Goal: Information Seeking & Learning: Check status

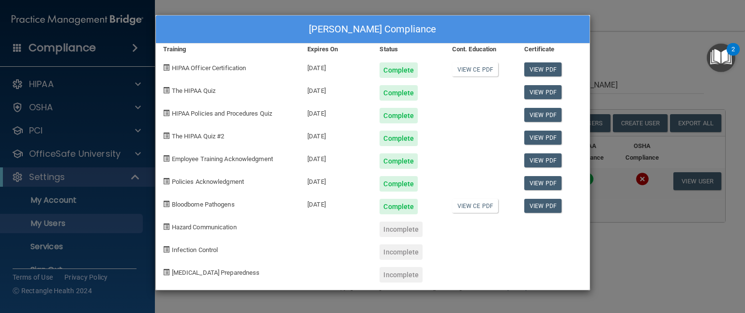
select select "20"
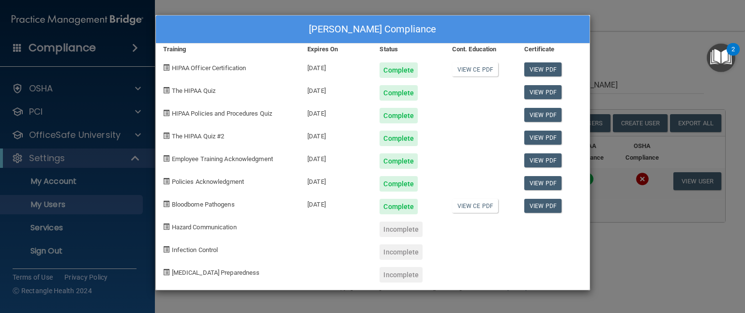
click at [625, 37] on div "[PERSON_NAME] Compliance Training Expires On Status Cont. Education Certificate…" at bounding box center [372, 156] width 745 height 313
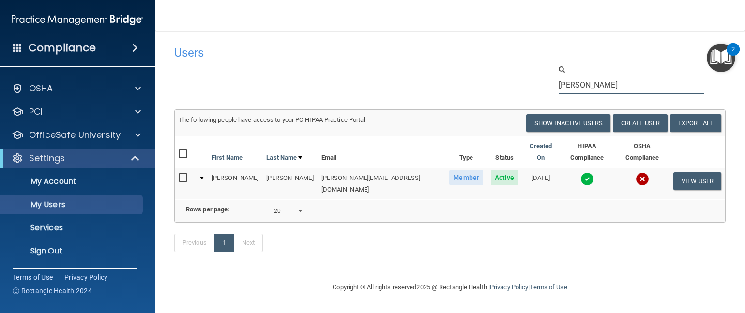
click at [610, 76] on input "[PERSON_NAME]" at bounding box center [631, 85] width 145 height 18
drag, startPoint x: 605, startPoint y: 81, endPoint x: 550, endPoint y: 78, distance: 54.8
click at [549, 78] on div "[PERSON_NAME]" at bounding box center [638, 79] width 189 height 30
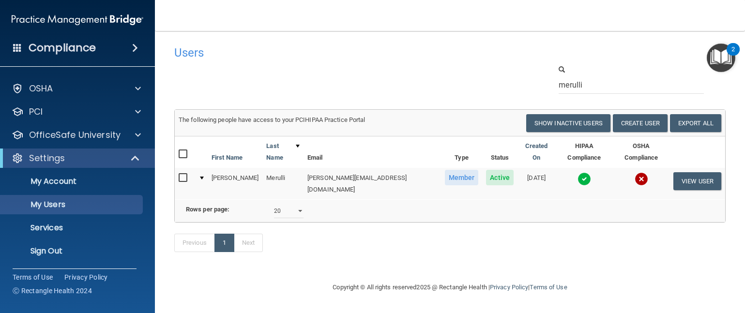
click at [577, 173] on img at bounding box center [584, 179] width 14 height 14
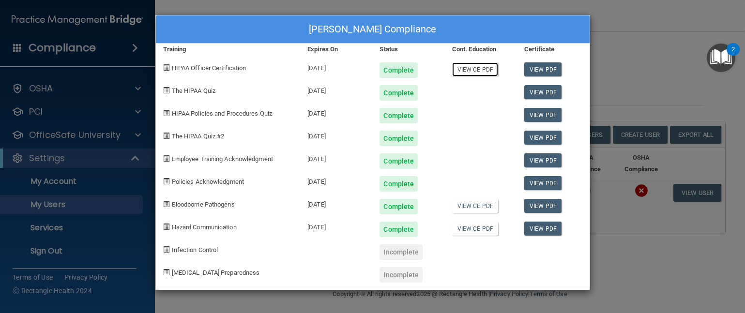
click at [479, 70] on link "View CE PDF" at bounding box center [475, 69] width 46 height 14
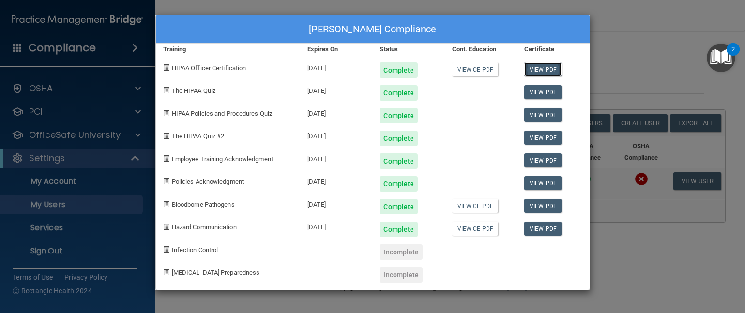
click at [532, 65] on link "View PDF" at bounding box center [542, 69] width 37 height 14
click at [482, 204] on link "View CE PDF" at bounding box center [475, 206] width 46 height 14
click at [550, 199] on link "View PDF" at bounding box center [542, 206] width 37 height 14
click at [654, 61] on div "Justin Merulli's Compliance Training Expires On Status Cont. Education Certific…" at bounding box center [372, 156] width 745 height 313
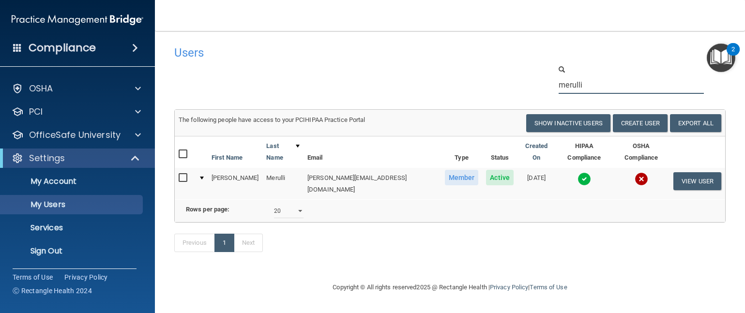
click at [603, 82] on input "merulli" at bounding box center [631, 85] width 145 height 18
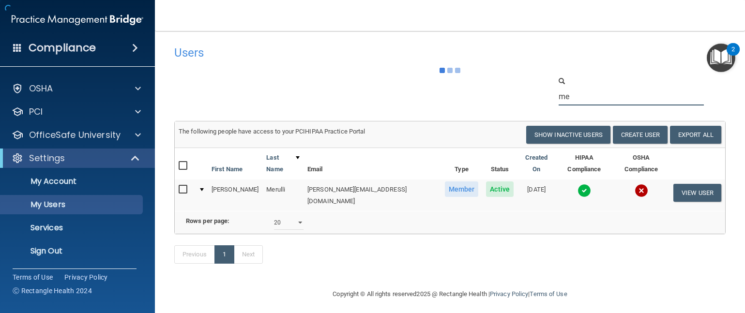
type input "m"
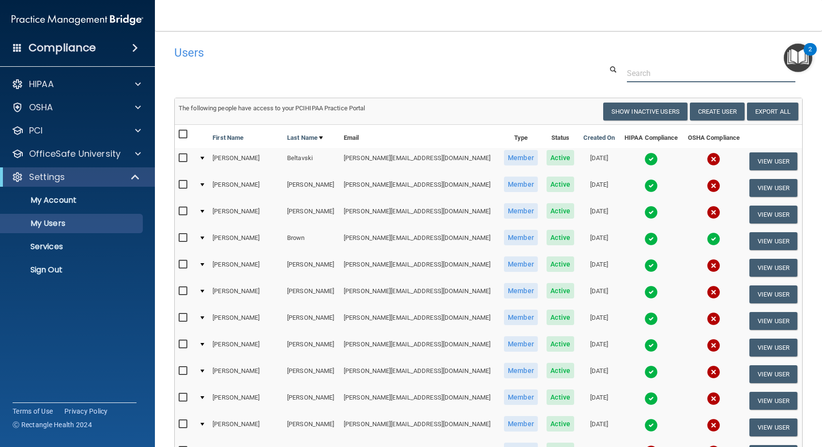
scroll to position [0, 0]
click at [655, 77] on input "text" at bounding box center [711, 73] width 168 height 18
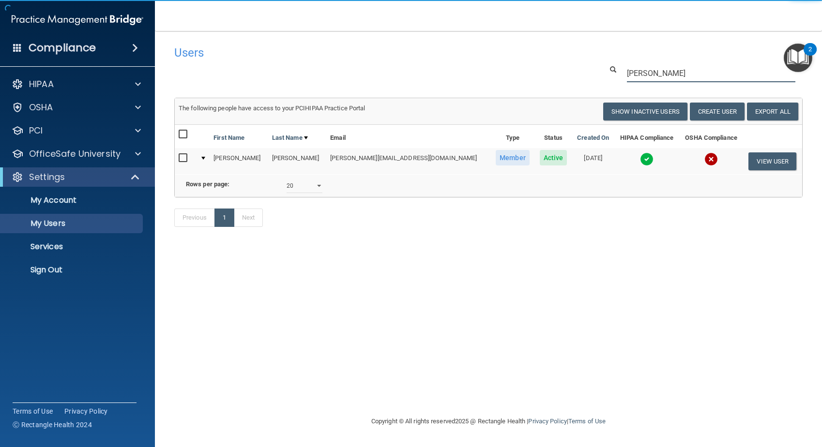
type input "paugh"
click at [622, 163] on td at bounding box center [646, 161] width 65 height 26
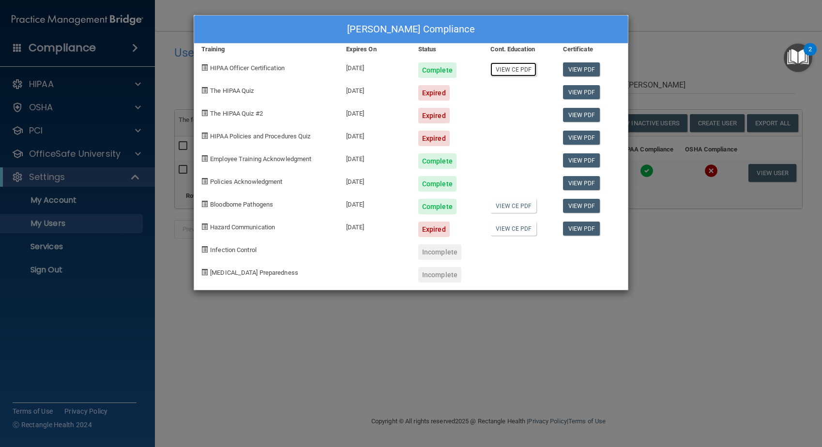
click at [505, 70] on link "View CE PDF" at bounding box center [513, 69] width 46 height 14
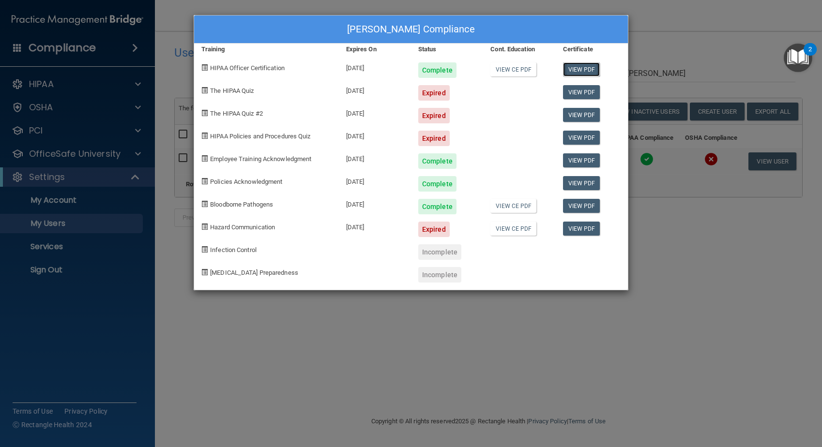
click at [593, 68] on link "View PDF" at bounding box center [581, 69] width 37 height 14
click at [514, 205] on link "View CE PDF" at bounding box center [513, 206] width 46 height 14
click at [575, 211] on link "View PDF" at bounding box center [581, 206] width 37 height 14
click at [487, 18] on div "Katie Paugh's Compliance" at bounding box center [411, 29] width 434 height 28
click at [689, 76] on div "Katie Paugh's Compliance Training Expires On Status Cont. Education Certificate…" at bounding box center [411, 223] width 822 height 447
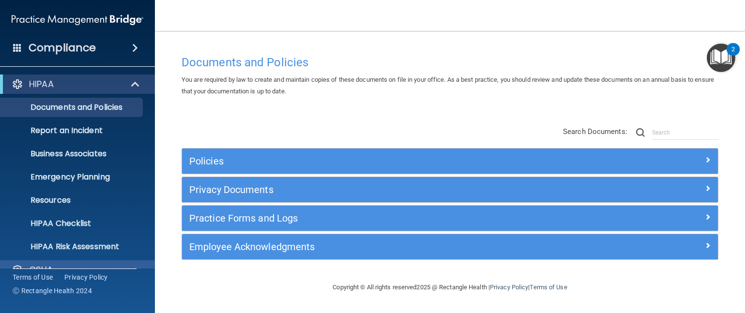
scroll to position [89, 0]
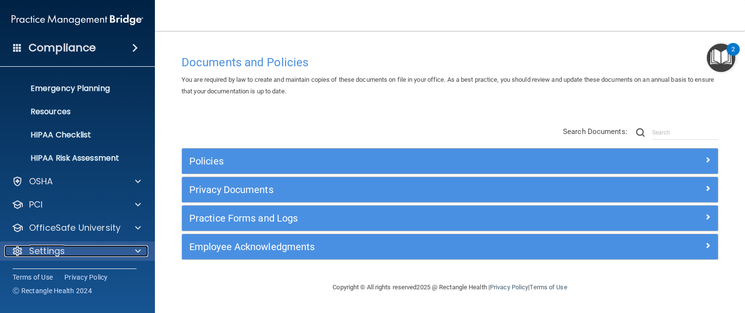
click at [128, 254] on div at bounding box center [136, 251] width 24 height 12
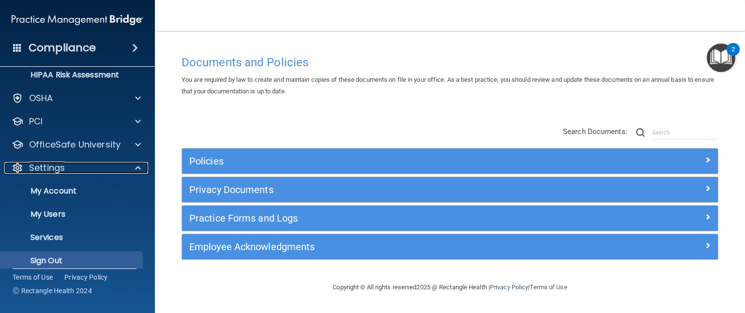
scroll to position [182, 0]
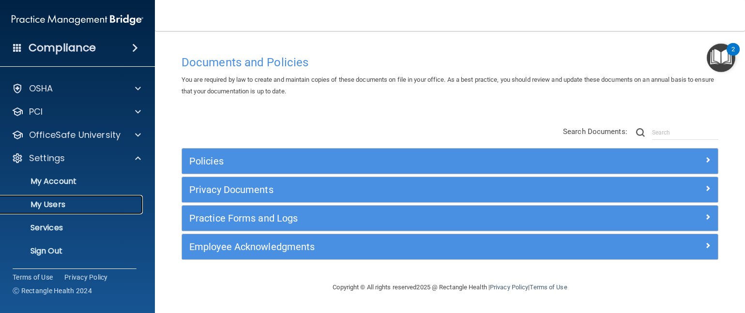
click at [73, 210] on link "My Users" at bounding box center [66, 204] width 152 height 19
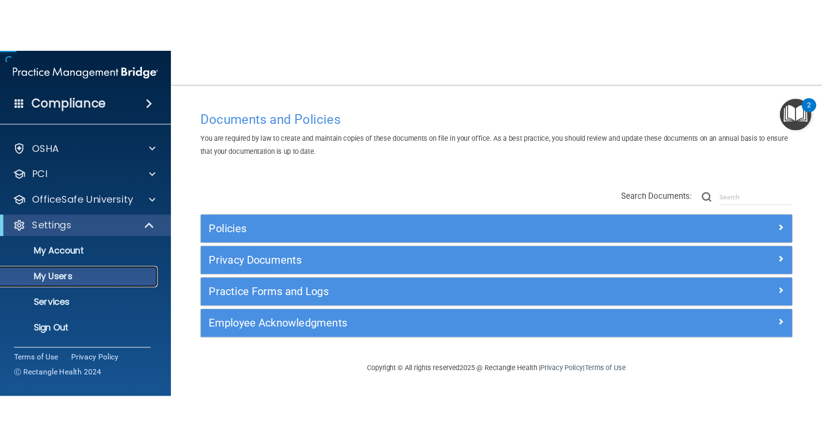
scroll to position [19, 0]
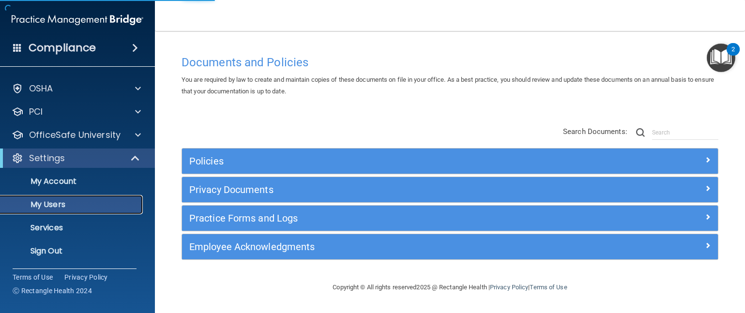
select select "20"
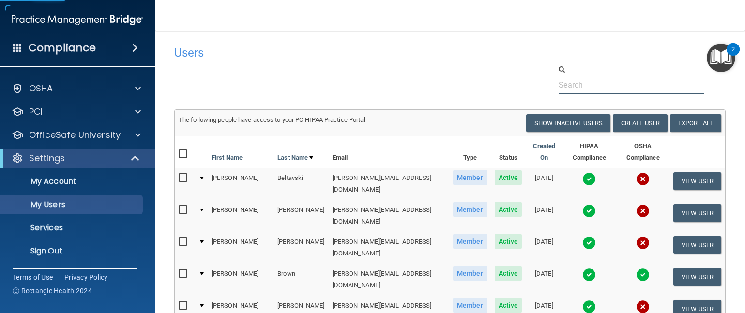
click at [603, 76] on input "text" at bounding box center [631, 85] width 145 height 18
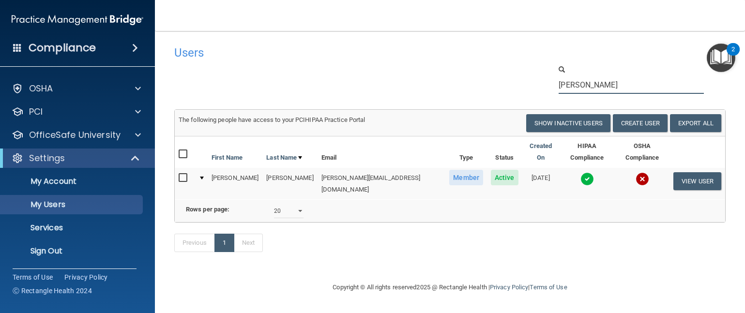
type input "[PERSON_NAME]"
click at [580, 175] on img at bounding box center [587, 179] width 14 height 14
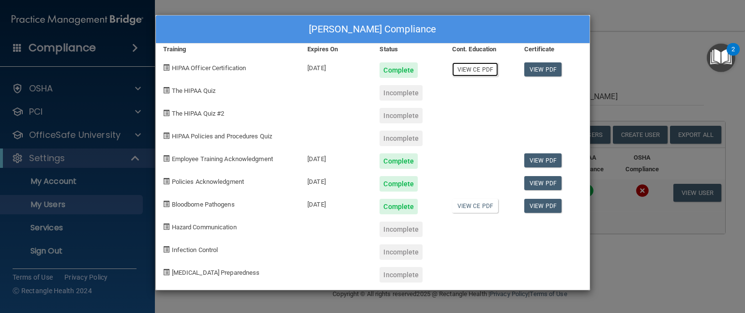
click at [473, 67] on link "View CE PDF" at bounding box center [475, 69] width 46 height 14
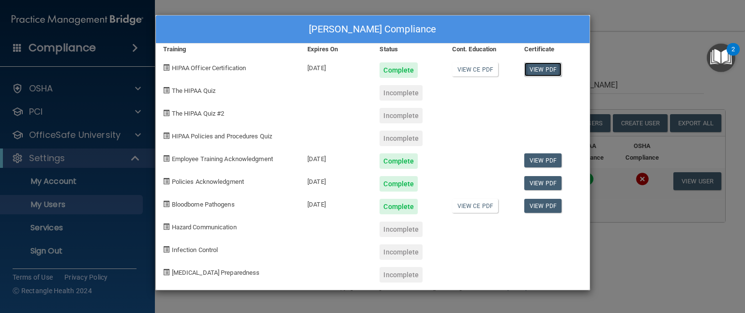
click at [545, 68] on link "View PDF" at bounding box center [542, 69] width 37 height 14
click at [486, 208] on link "View CE PDF" at bounding box center [475, 206] width 46 height 14
click at [536, 212] on link "View PDF" at bounding box center [542, 206] width 37 height 14
click at [615, 56] on div "[PERSON_NAME] Compliance Training Expires On Status Cont. Education Certificate…" at bounding box center [372, 156] width 745 height 313
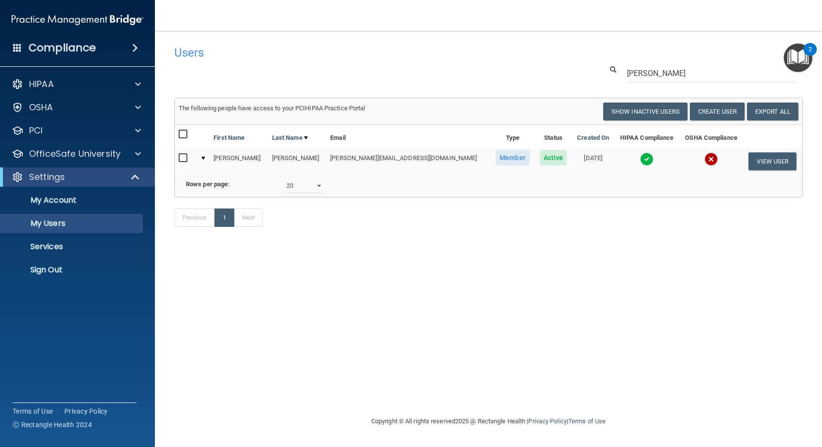
scroll to position [0, 0]
